Goal: Navigation & Orientation: Find specific page/section

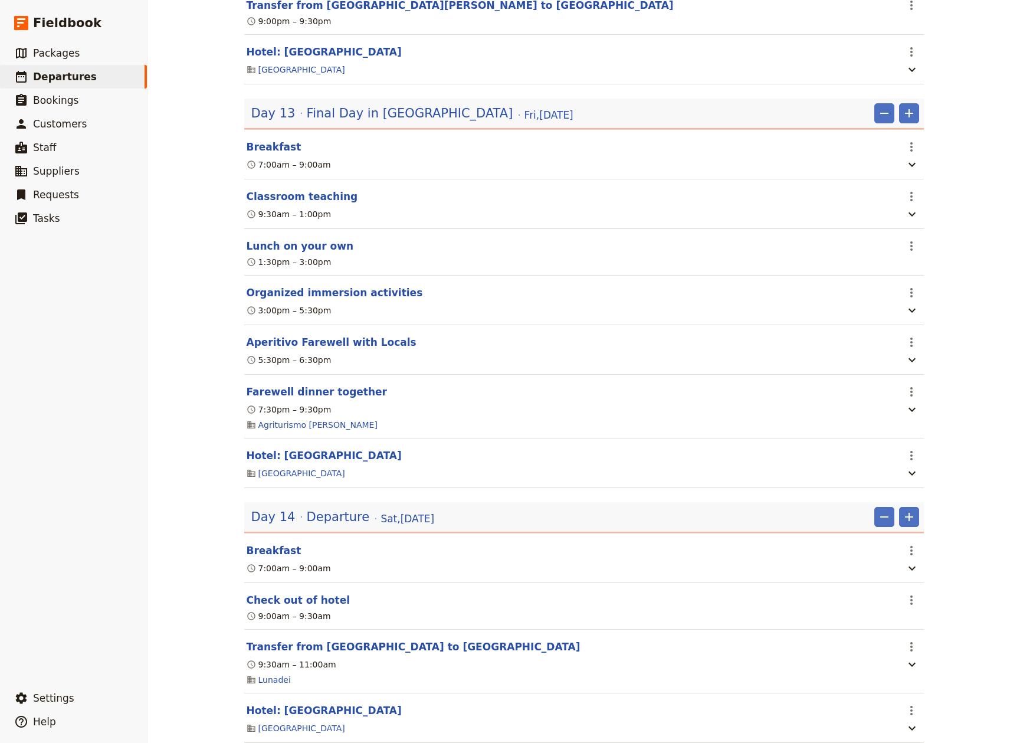
scroll to position [5729, 0]
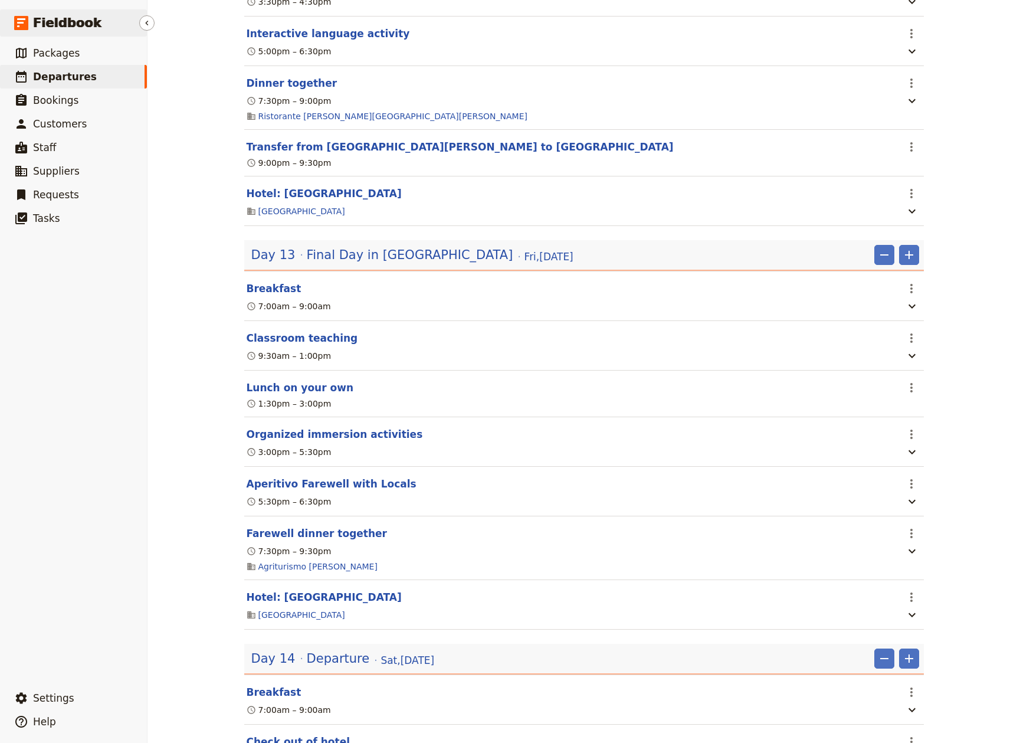
click at [57, 21] on span "Fieldbook" at bounding box center [67, 23] width 68 height 18
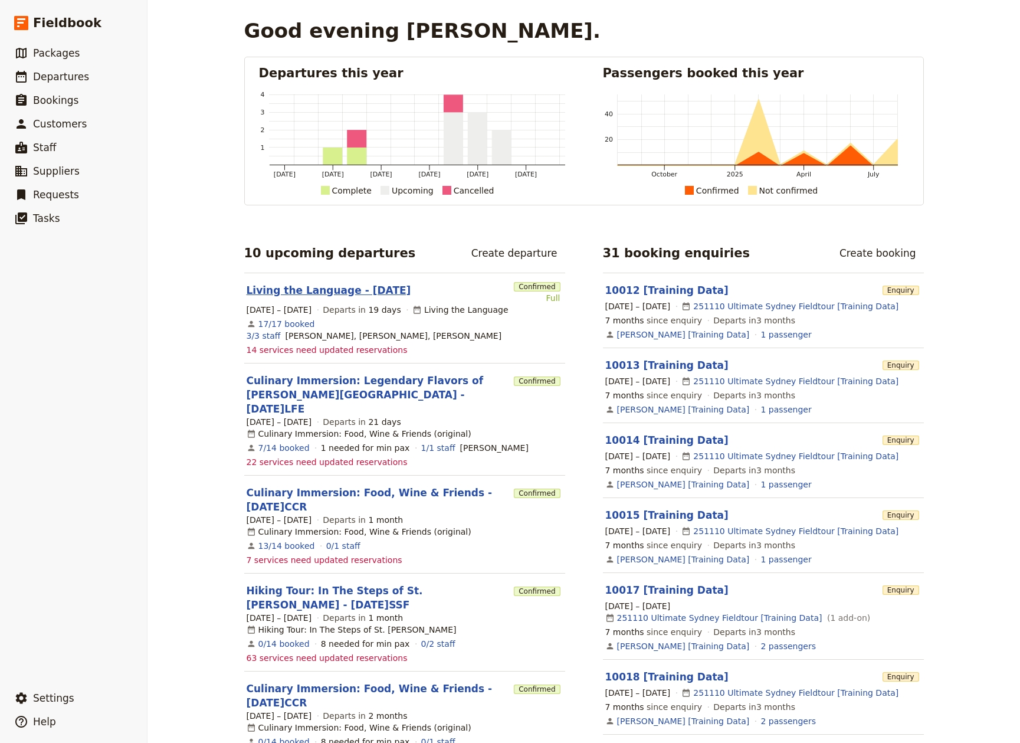
click at [348, 290] on link "Living the Language - [DATE]" at bounding box center [329, 290] width 165 height 14
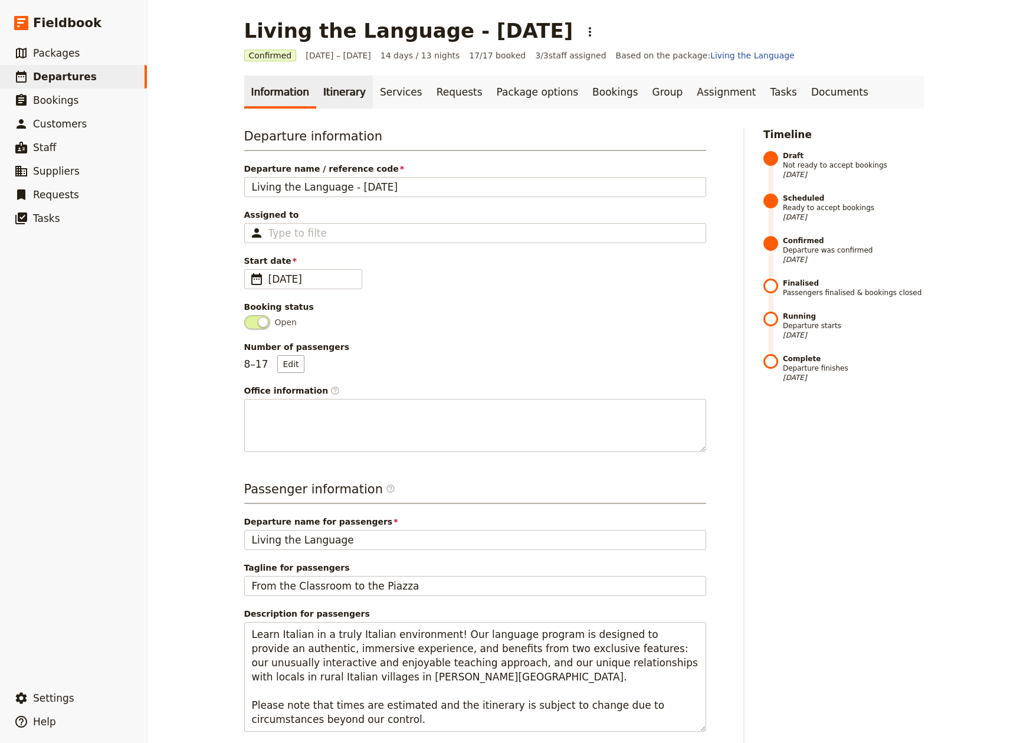
click at [322, 90] on link "Itinerary" at bounding box center [344, 92] width 57 height 33
